Goal: Navigation & Orientation: Find specific page/section

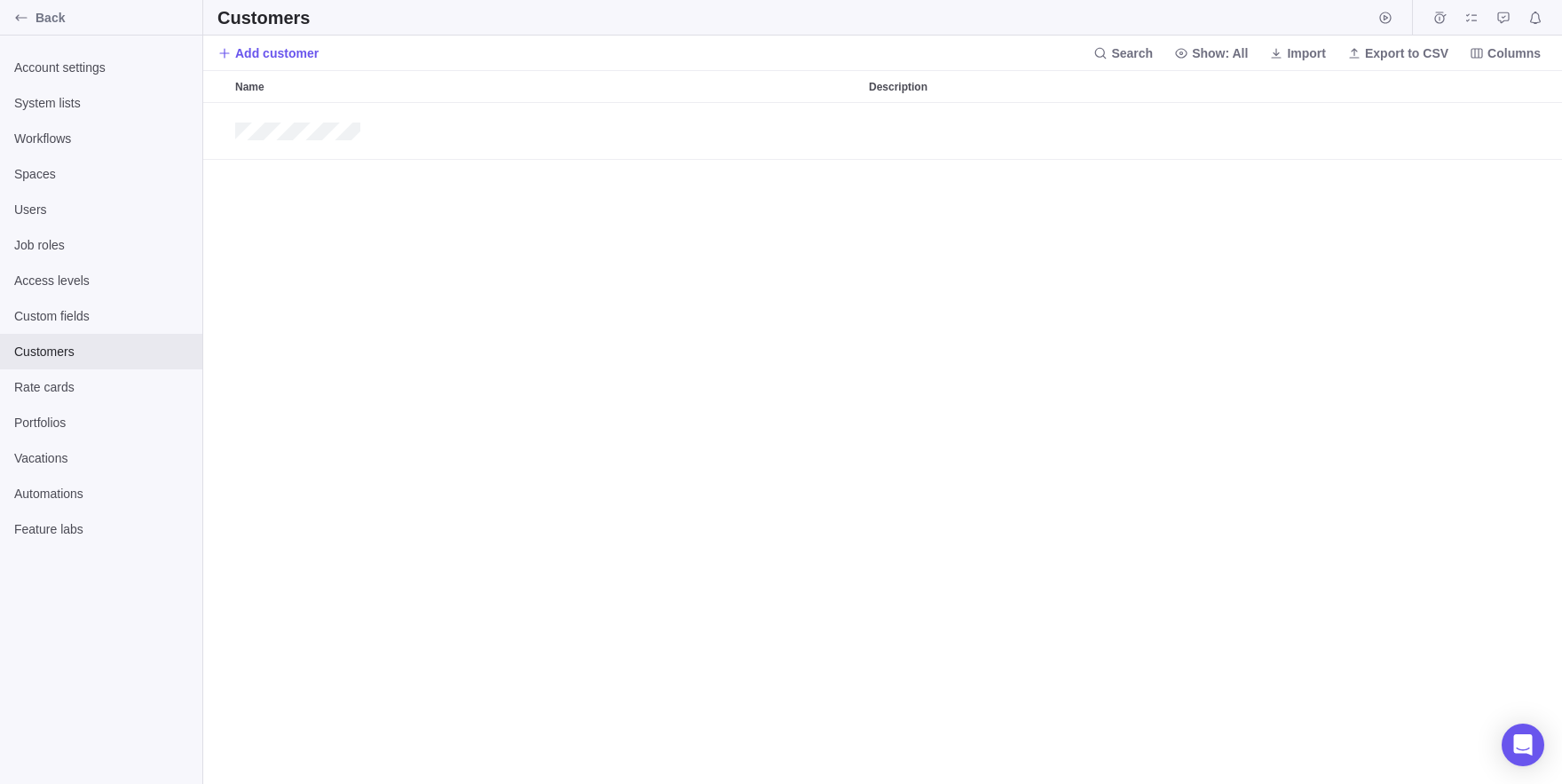
scroll to position [681, 1359]
click at [11, 11] on div "Back" at bounding box center [21, 18] width 28 height 28
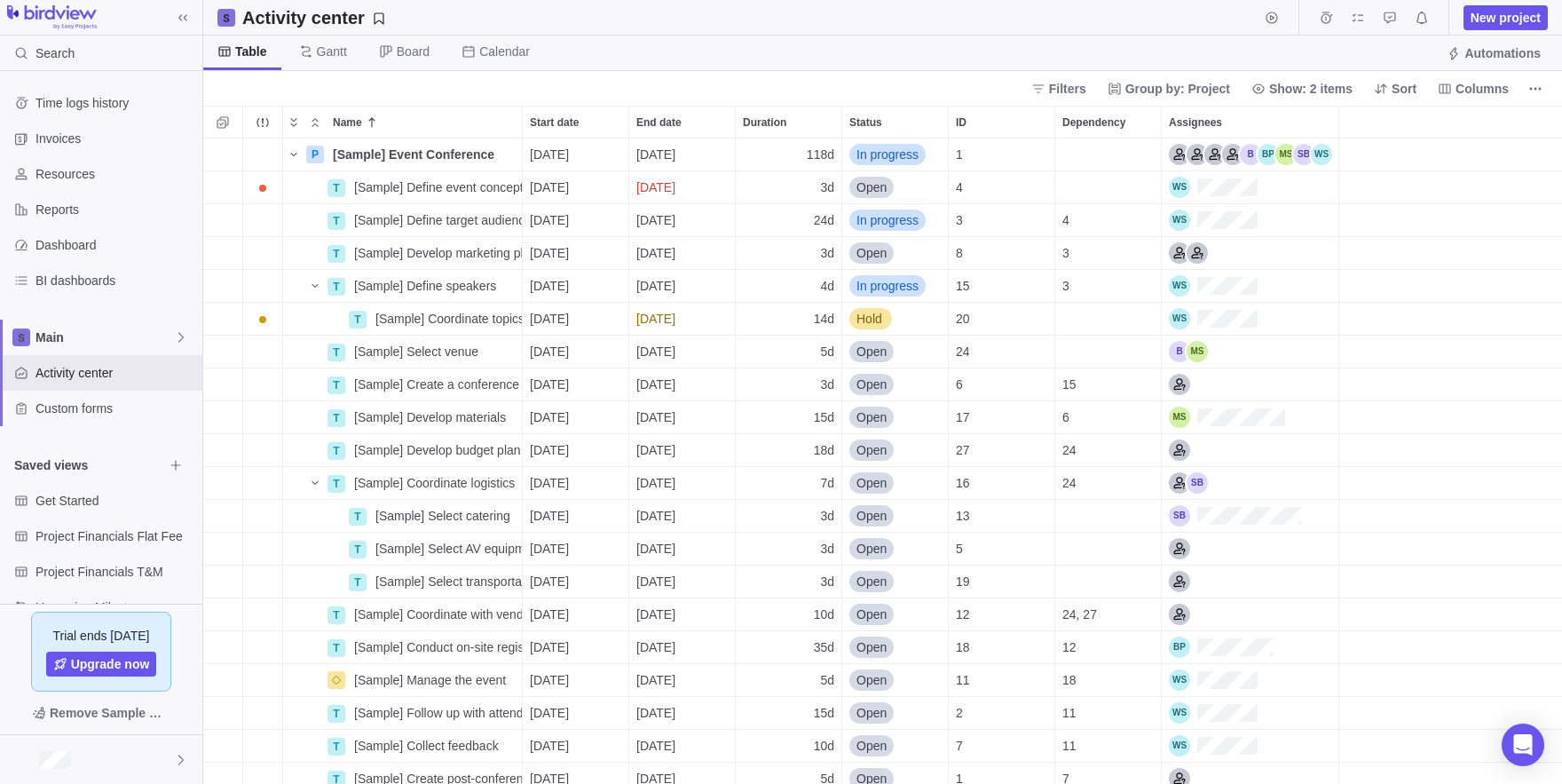
scroll to position [1, 1]
